Goal: Task Accomplishment & Management: Manage account settings

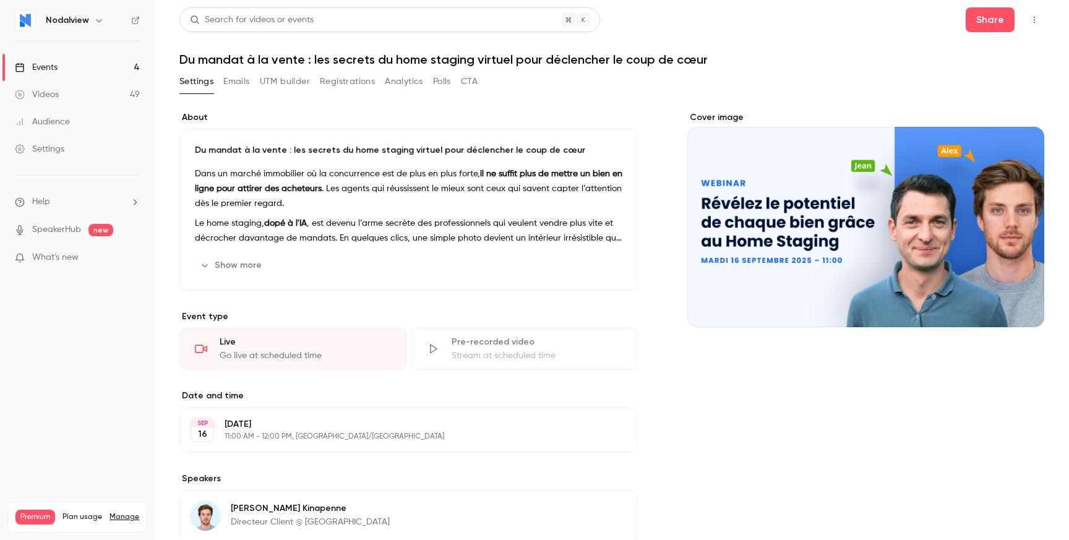
click at [350, 88] on button "Registrations" at bounding box center [347, 82] width 55 height 20
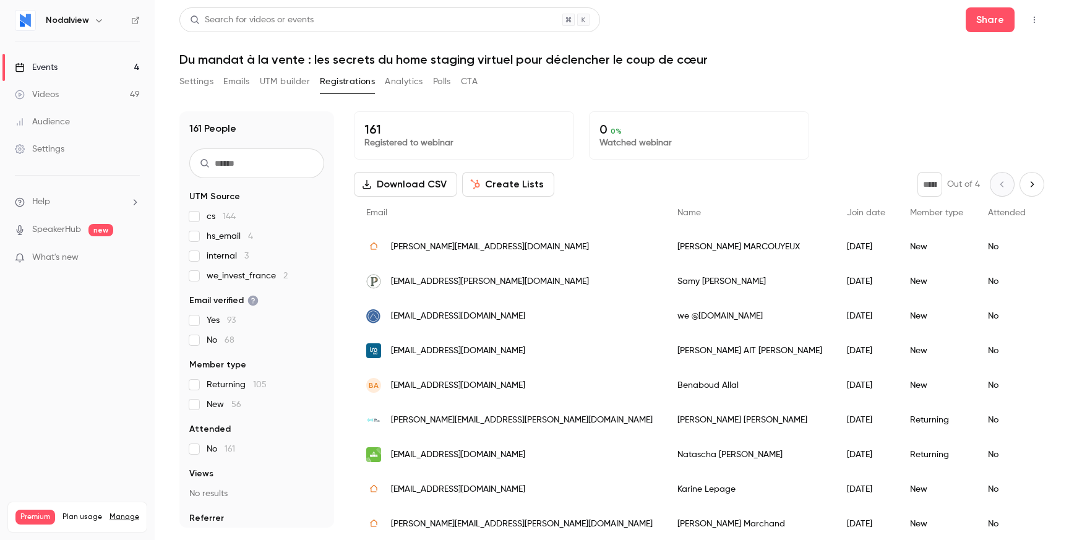
click at [402, 56] on h1 "Du mandat à la vente : les secrets du home staging virtuel pour déclencher le c…" at bounding box center [611, 59] width 865 height 15
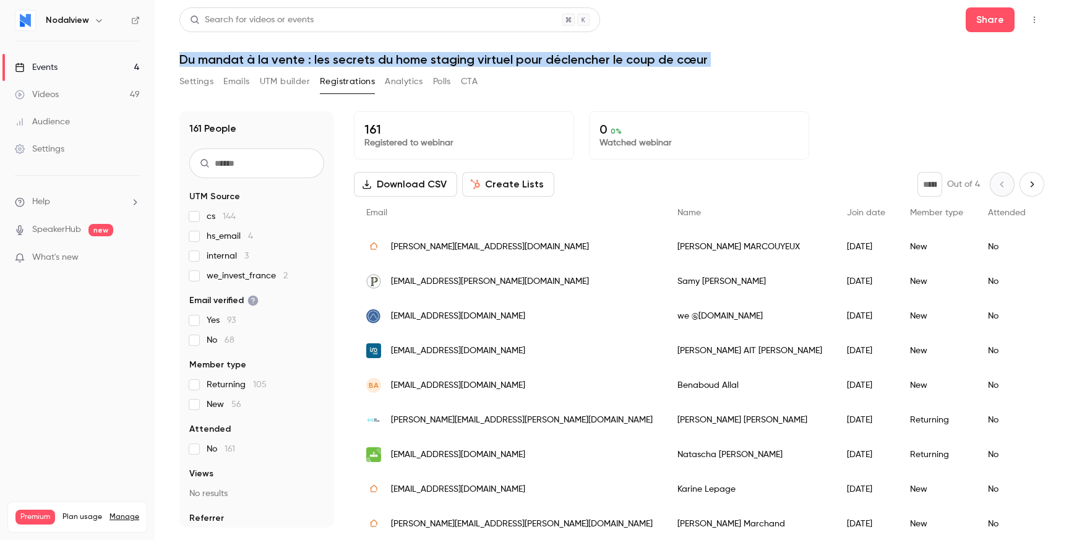
click at [402, 56] on h1 "Du mandat à la vente : les secrets du home staging virtuel pour déclencher le c…" at bounding box center [611, 59] width 865 height 15
